Goal: Task Accomplishment & Management: Use online tool/utility

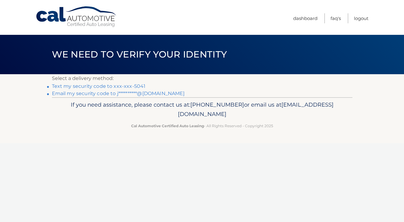
click at [132, 85] on link "Text my security code to xxx-xxx-5041" at bounding box center [99, 86] width 94 height 6
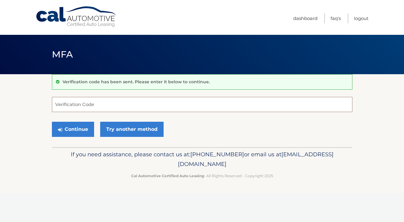
click at [109, 104] on input "Verification Code" at bounding box center [202, 104] width 300 height 15
type input "545092"
click at [78, 126] on button "Continue" at bounding box center [73, 129] width 42 height 15
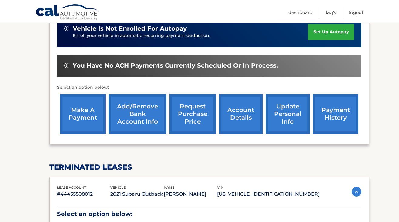
scroll to position [191, 0]
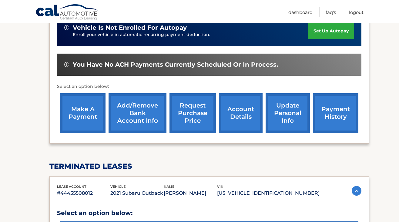
click at [81, 104] on link "make a payment" at bounding box center [83, 113] width 46 height 40
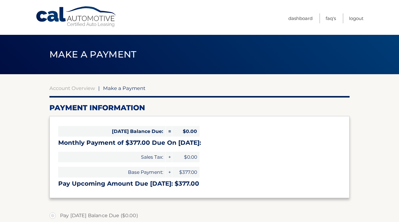
select select "ZDcyNDgzOGItOGE2ZC00OTVhLTllYjItZDBjNTFhNGJlNWYw"
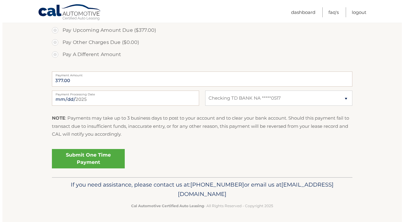
scroll to position [210, 0]
click at [89, 154] on link "Submit One Time Payment" at bounding box center [85, 159] width 73 height 19
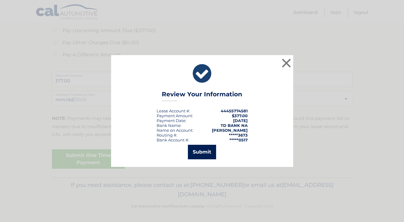
click at [208, 154] on button "Submit" at bounding box center [202, 152] width 28 height 15
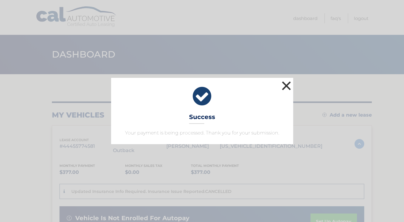
click at [283, 86] on button "×" at bounding box center [286, 86] width 12 height 12
